Goal: Task Accomplishment & Management: Manage account settings

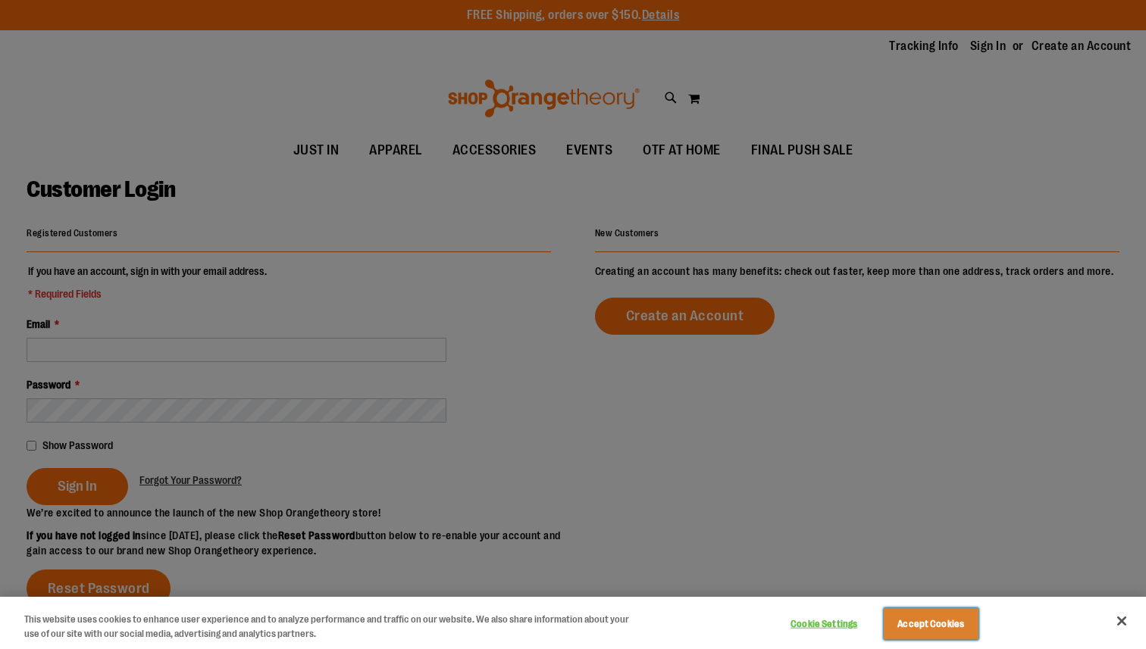
click at [910, 623] on button "Accept Cookies" at bounding box center [931, 625] width 95 height 32
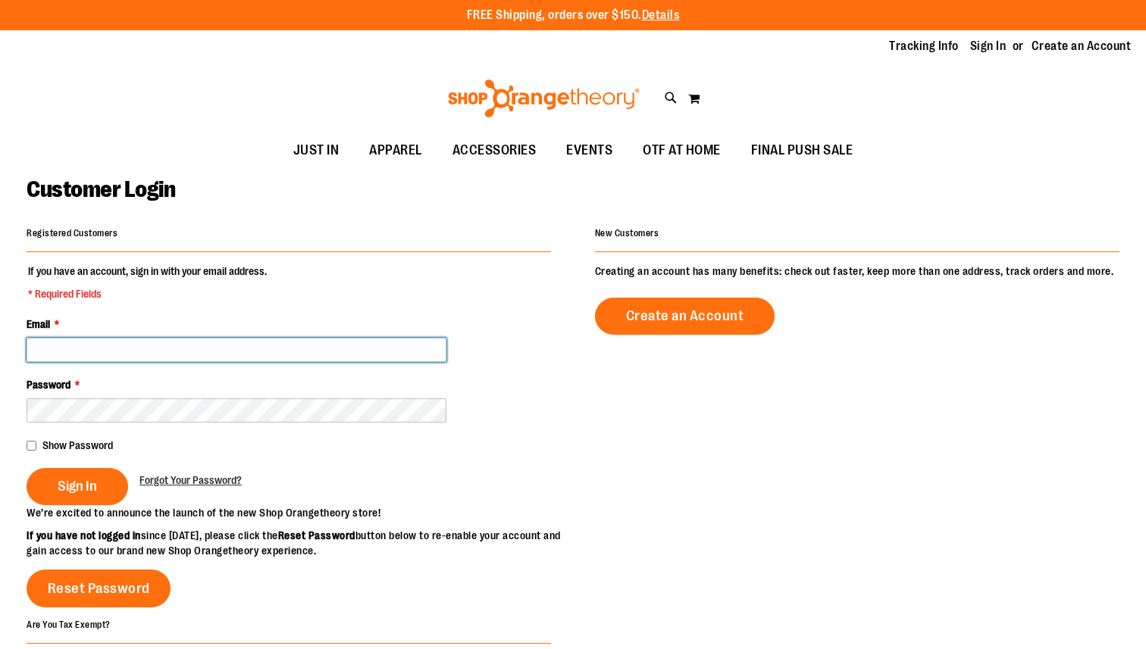
click at [334, 356] on input "Email *" at bounding box center [237, 350] width 420 height 24
type input "**********"
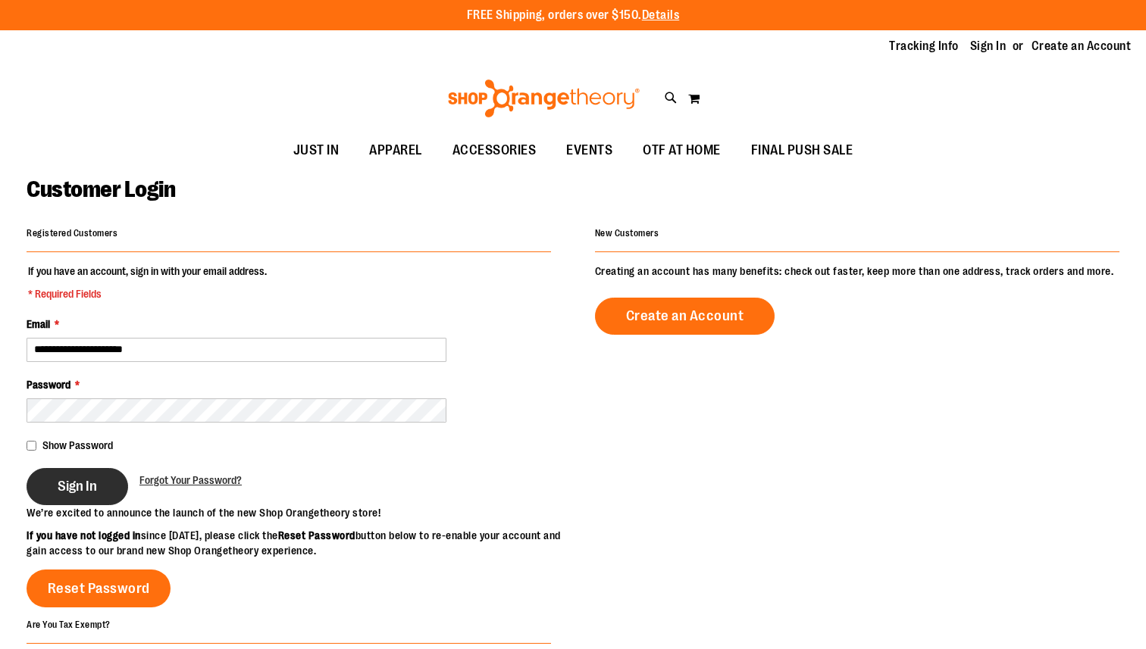
click at [71, 479] on span "Sign In" at bounding box center [77, 486] width 39 height 17
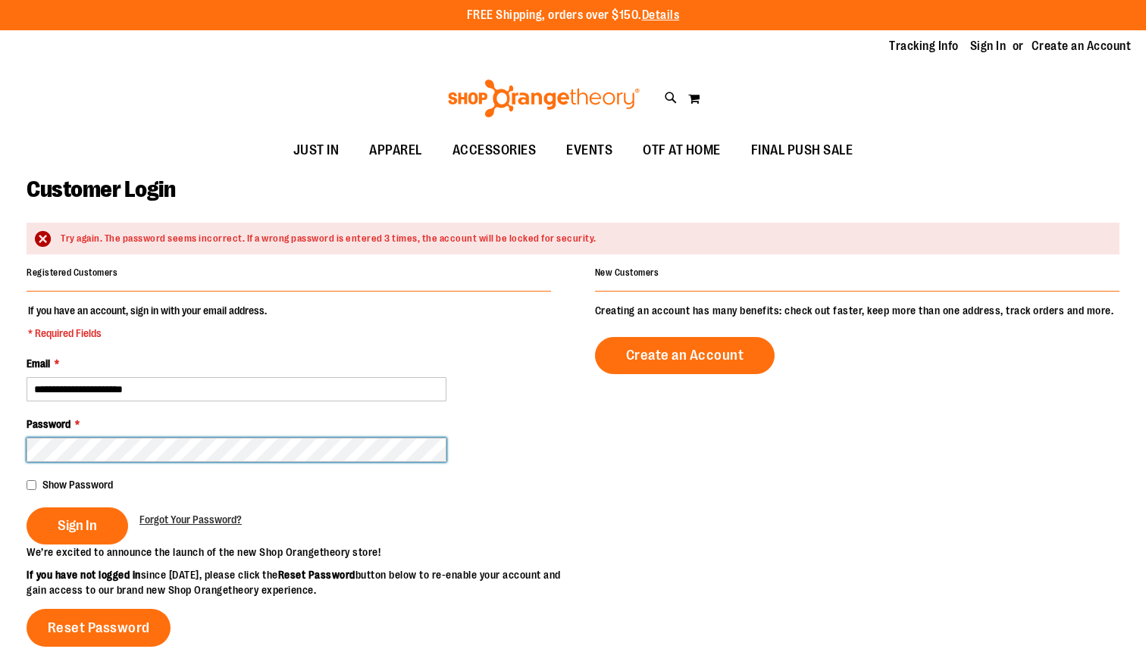
click at [27, 508] on button "Sign In" at bounding box center [78, 526] width 102 height 37
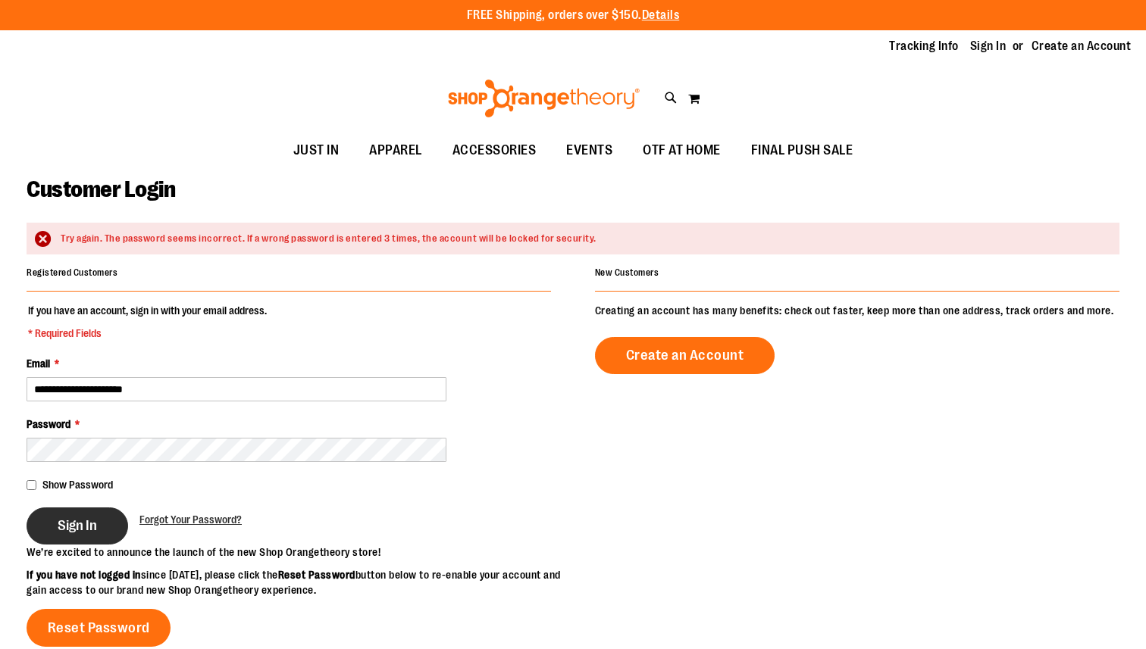
click at [77, 531] on span "Sign In" at bounding box center [77, 526] width 39 height 17
click at [190, 517] on span "Forgot Your Password?" at bounding box center [190, 520] width 102 height 12
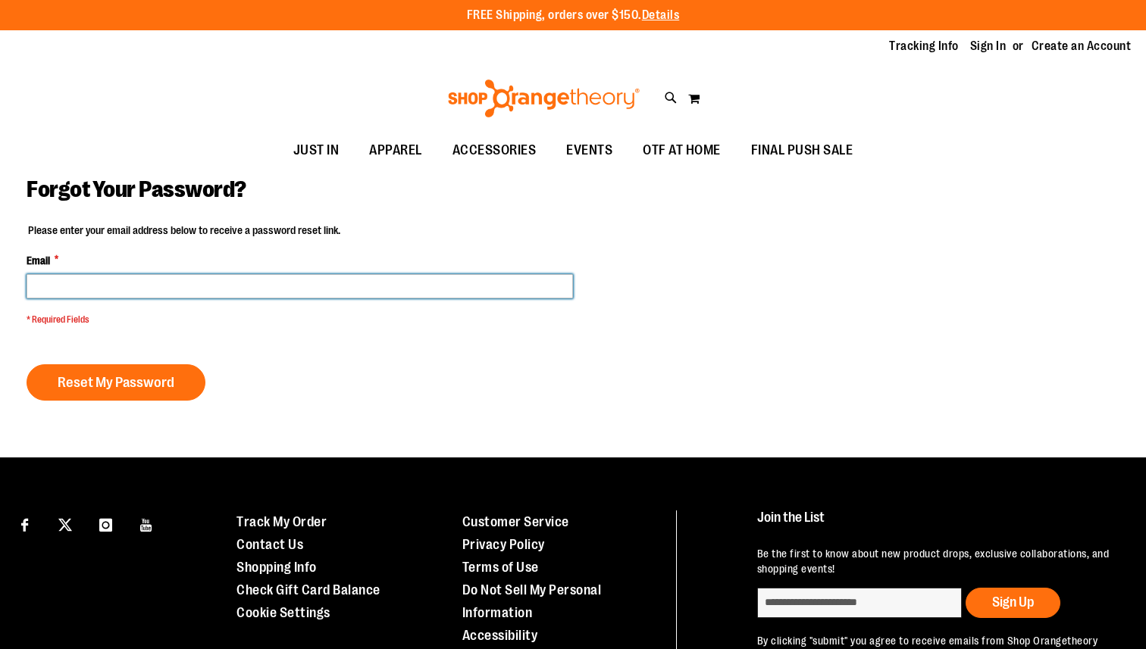
click at [197, 295] on input "Email *" at bounding box center [300, 286] width 546 height 24
type input "**********"
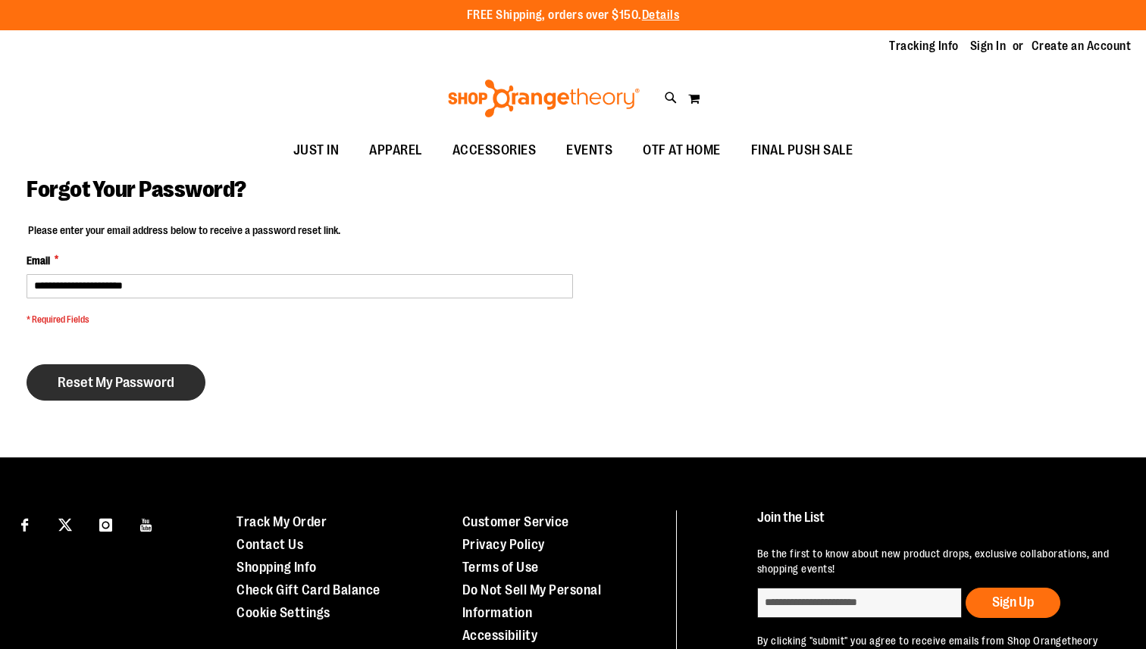
click at [161, 377] on span "Reset My Password" at bounding box center [116, 382] width 117 height 17
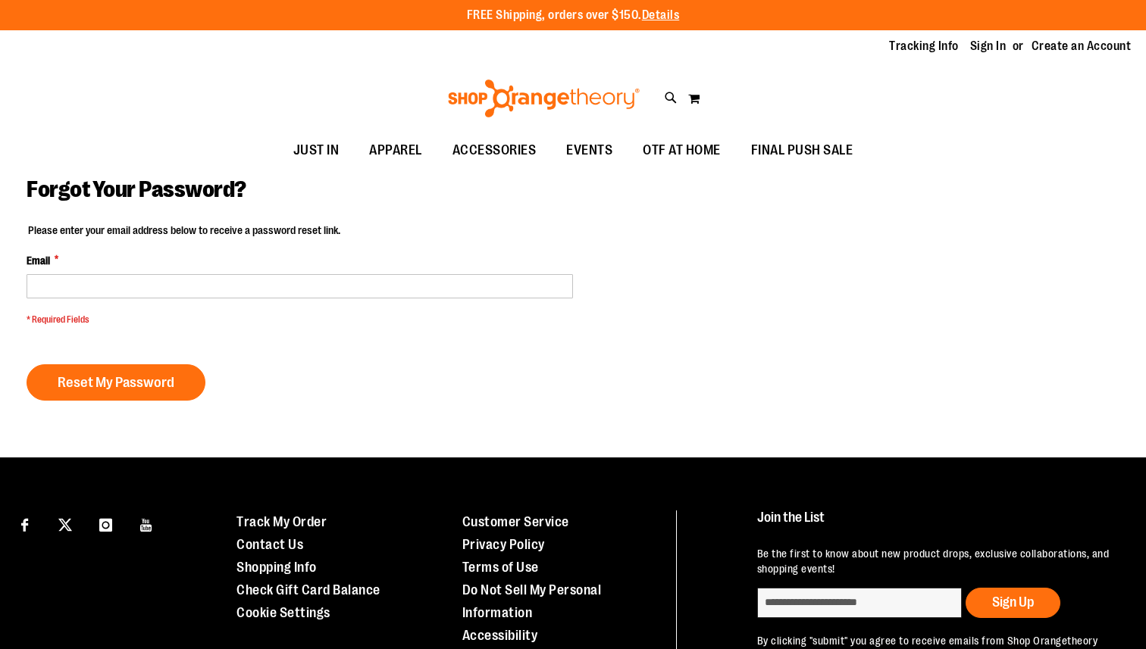
click at [164, 299] on fieldset "Please enter your email address below to receive a password reset link. Email *…" at bounding box center [300, 278] width 546 height 111
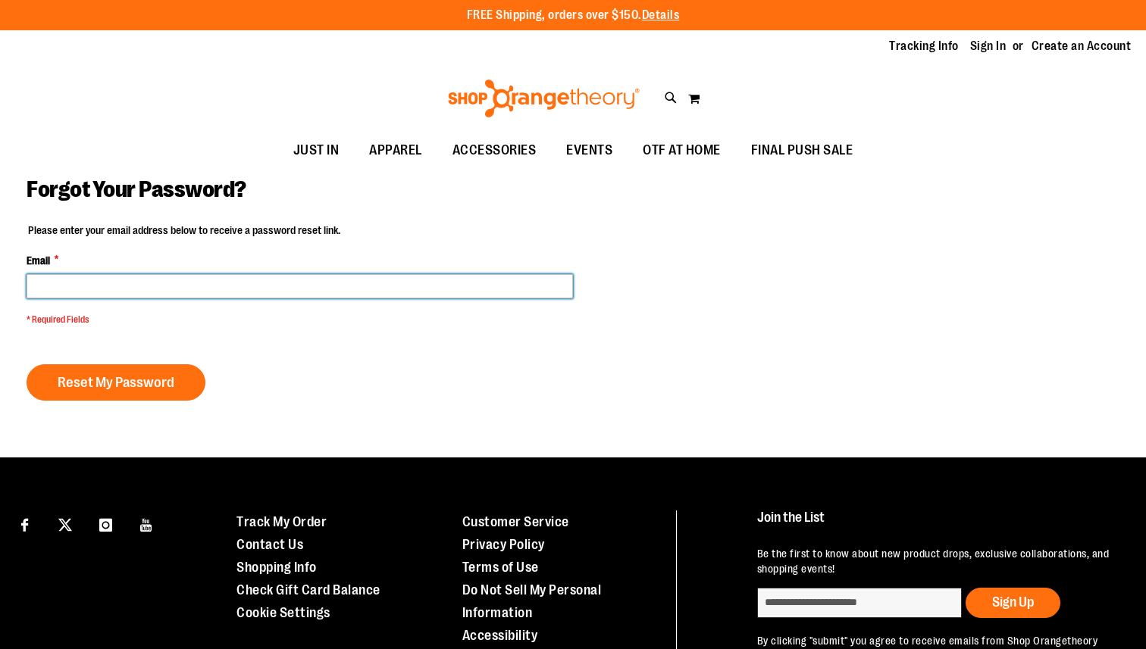
click at [166, 278] on input "Email *" at bounding box center [300, 286] width 546 height 24
type input "**********"
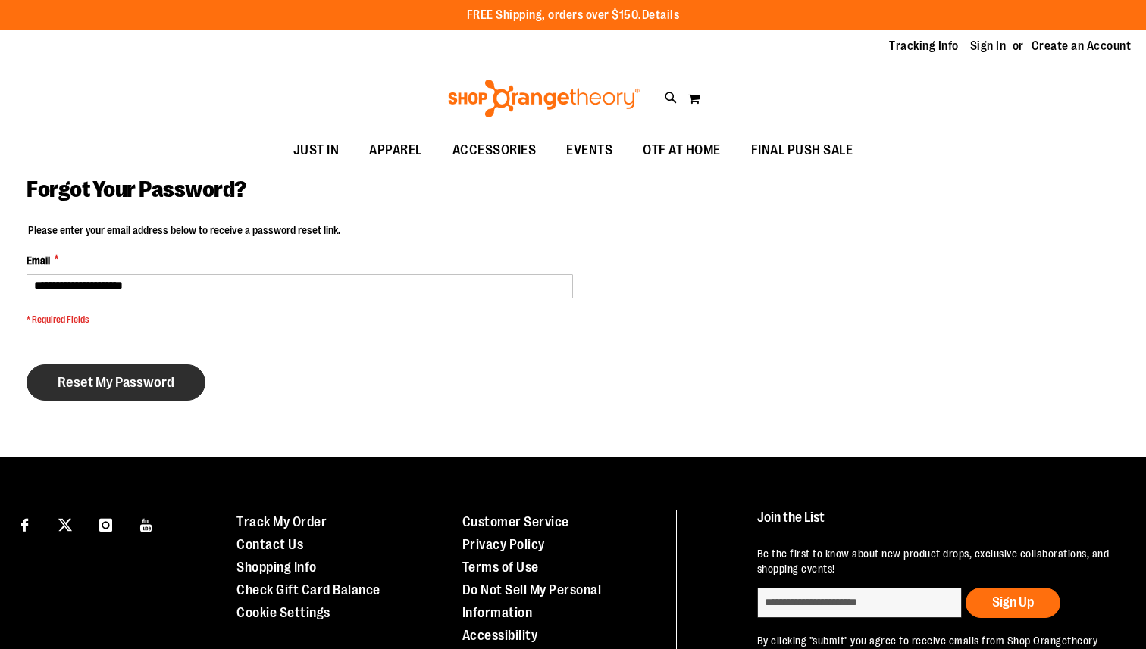
click at [152, 380] on span "Reset My Password" at bounding box center [116, 382] width 117 height 17
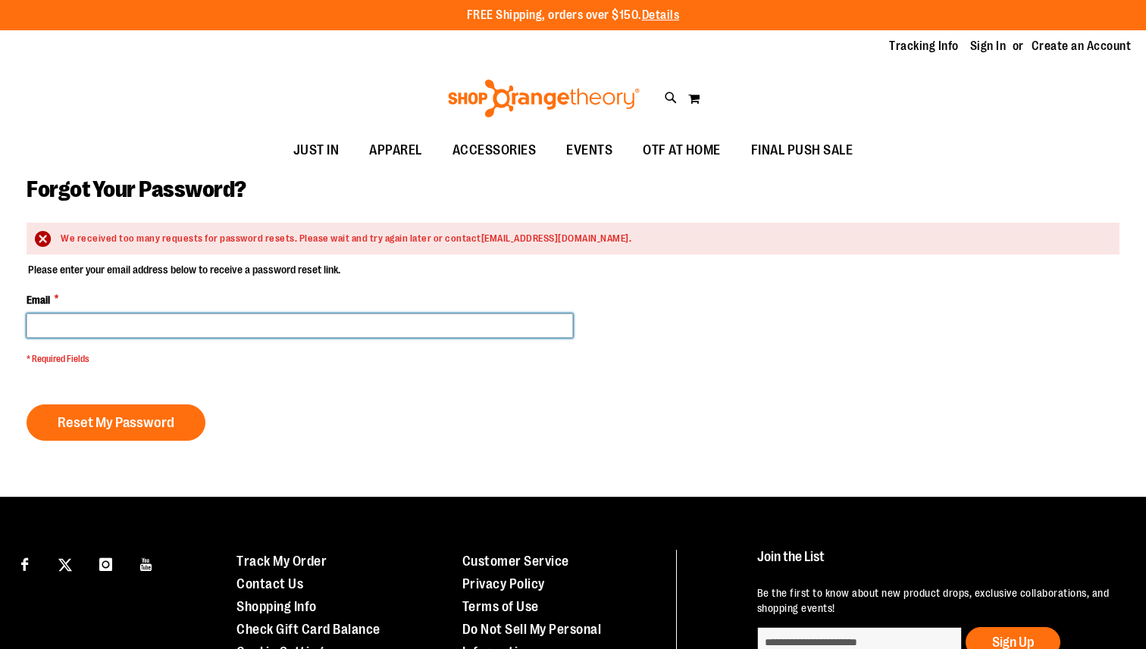
click at [306, 318] on input "Email *" at bounding box center [300, 326] width 546 height 24
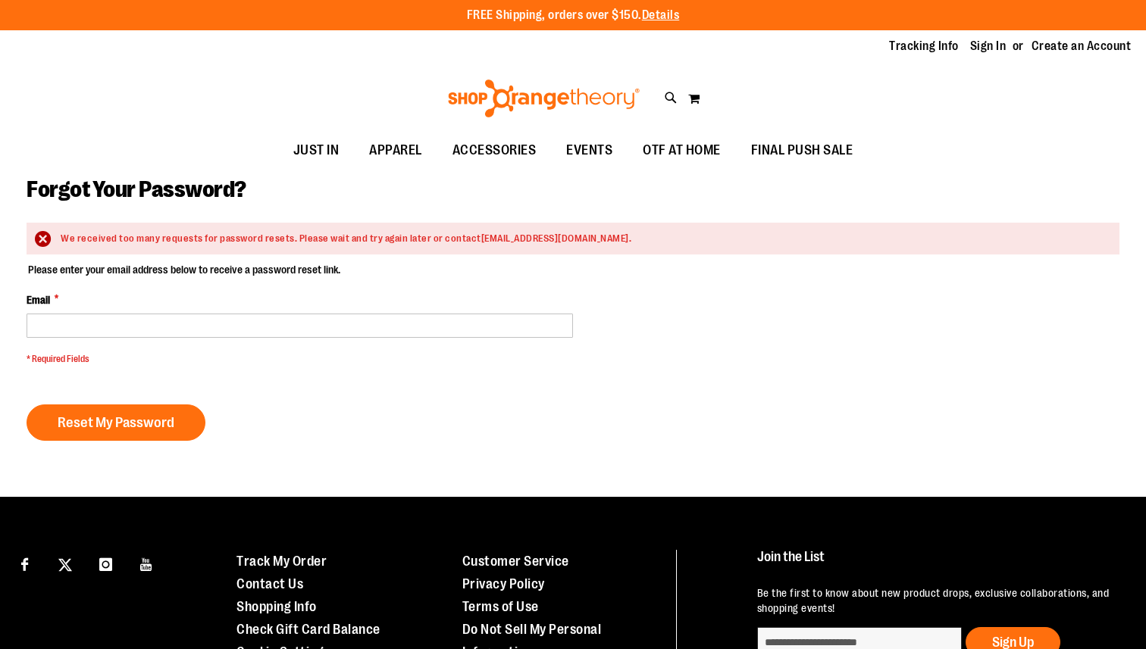
click at [332, 173] on main "Forgot Your Password? We received too many requests for password resets. Please…" at bounding box center [573, 333] width 1146 height 330
